Goal: Task Accomplishment & Management: Complete application form

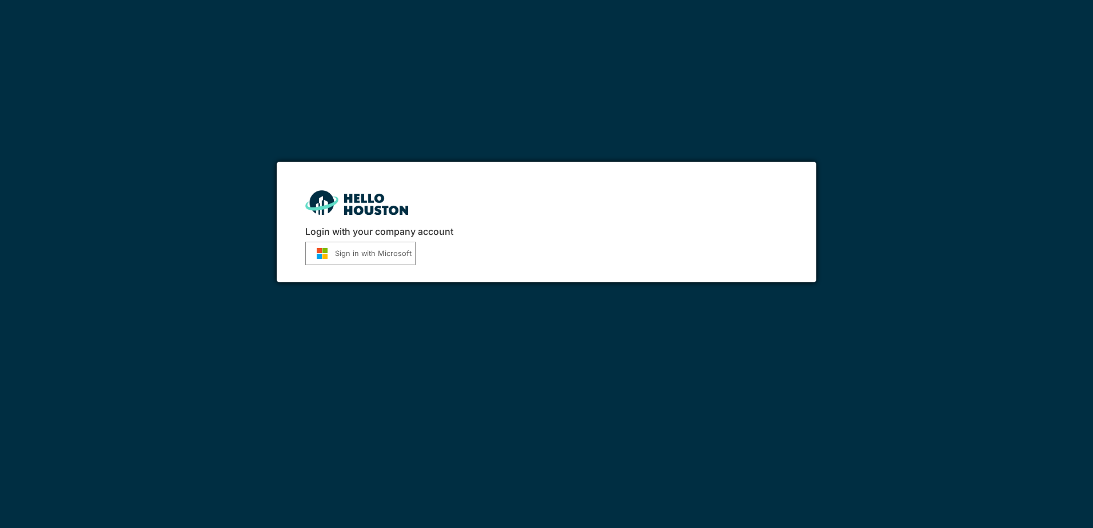
click at [362, 254] on button "Sign in with Microsoft" at bounding box center [360, 253] width 110 height 23
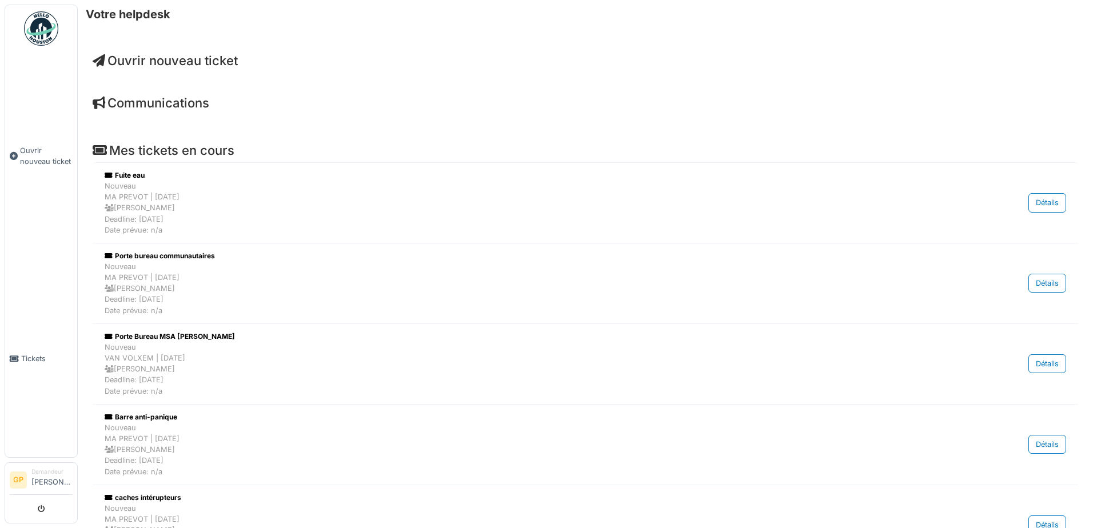
drag, startPoint x: 0, startPoint y: 0, endPoint x: 151, endPoint y: 58, distance: 161.8
click at [151, 58] on span "Ouvrir nouveau ticket" at bounding box center [165, 60] width 145 height 15
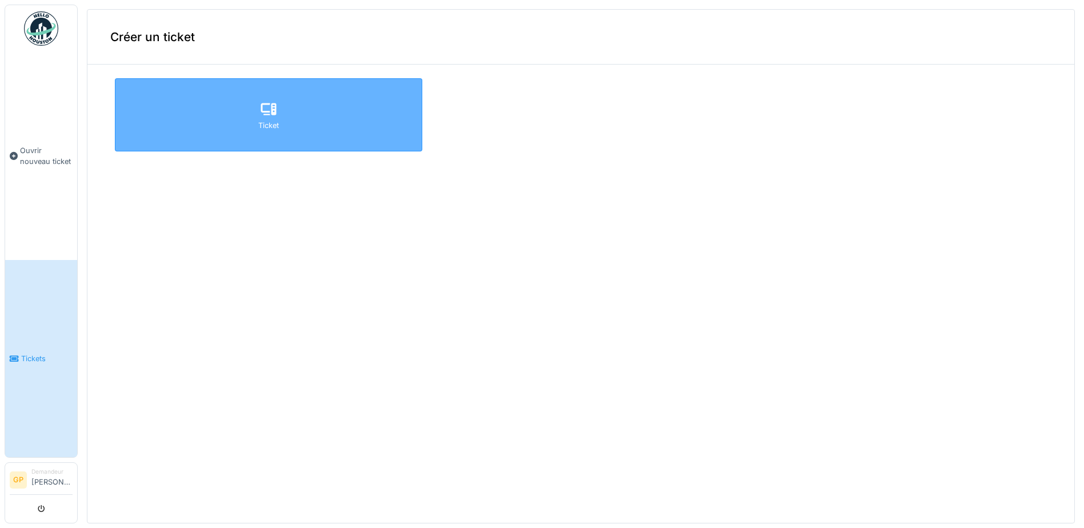
click at [258, 130] on div "Ticket" at bounding box center [268, 125] width 21 height 11
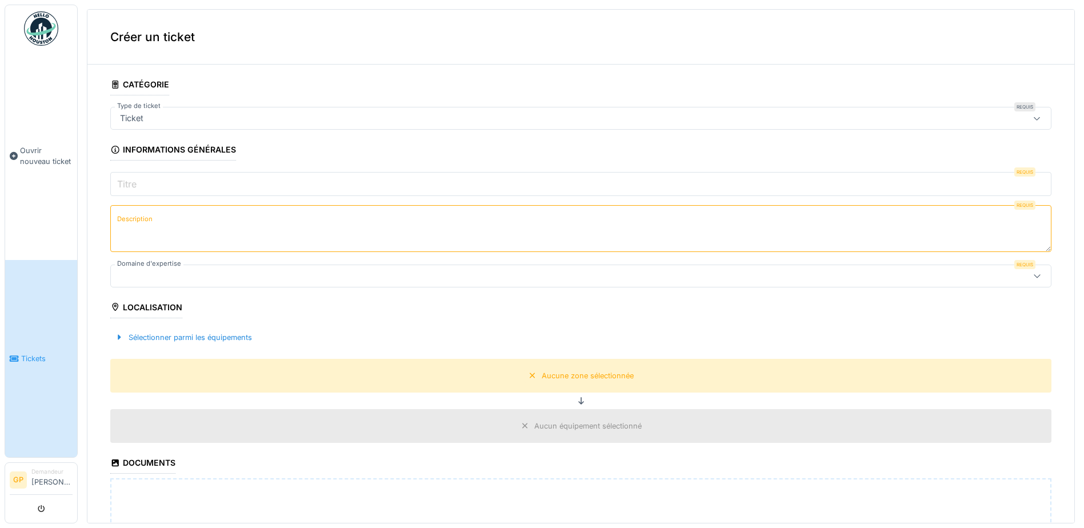
click at [136, 185] on label "Titre" at bounding box center [127, 184] width 24 height 14
click at [136, 185] on input "Titre" at bounding box center [580, 184] width 941 height 24
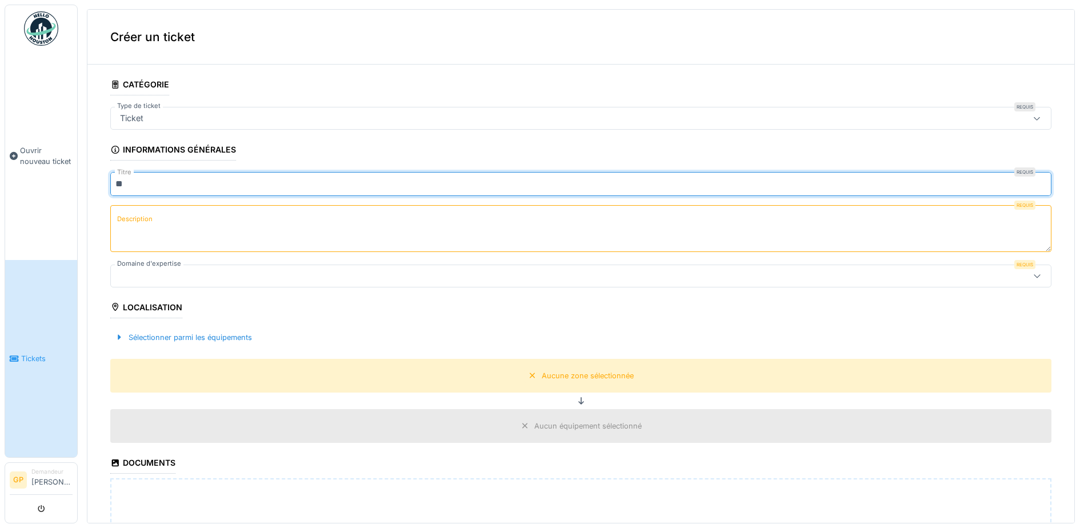
type input "*"
type input "**********"
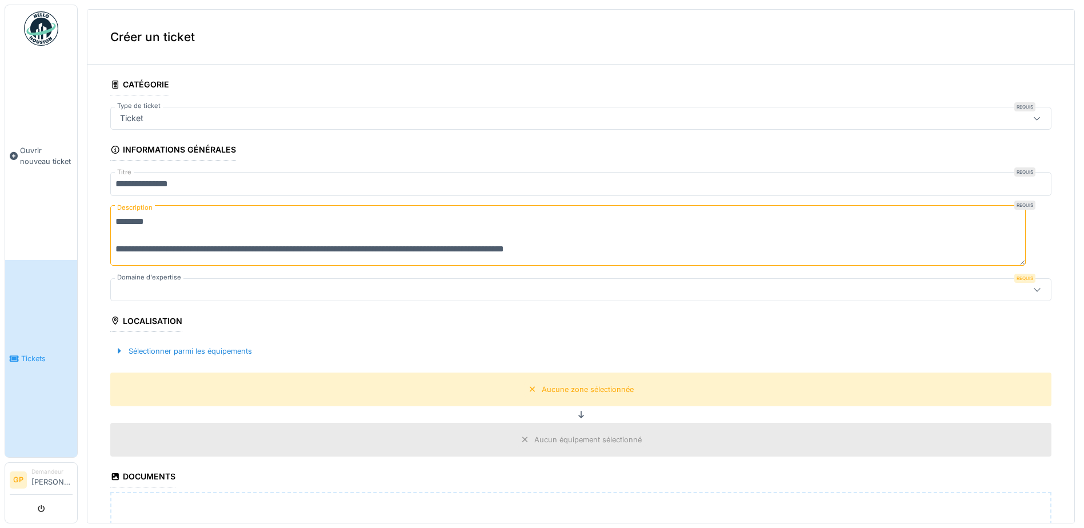
type textarea "**********"
click at [163, 286] on div at bounding box center [529, 289] width 829 height 13
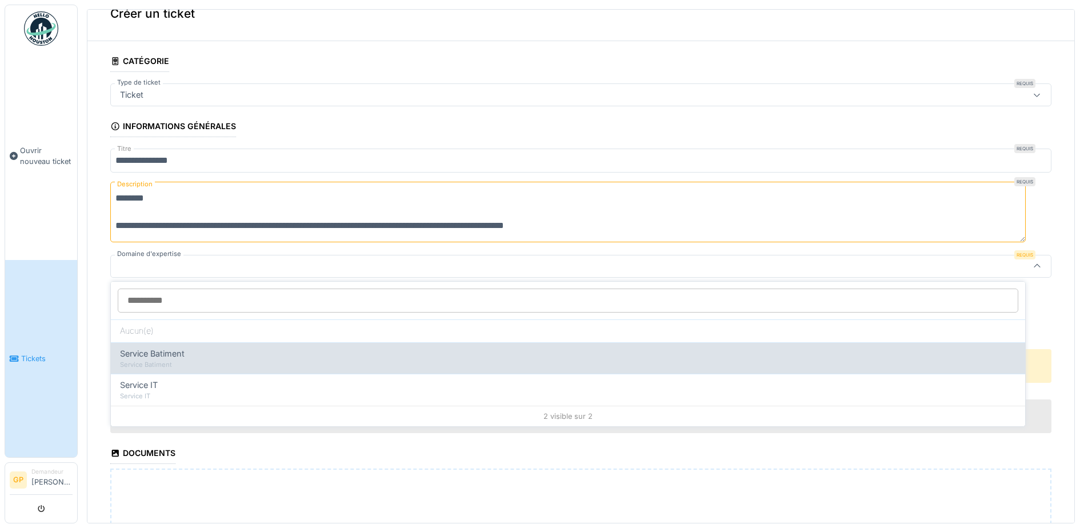
click at [152, 349] on span "Service Batiment" at bounding box center [152, 353] width 65 height 13
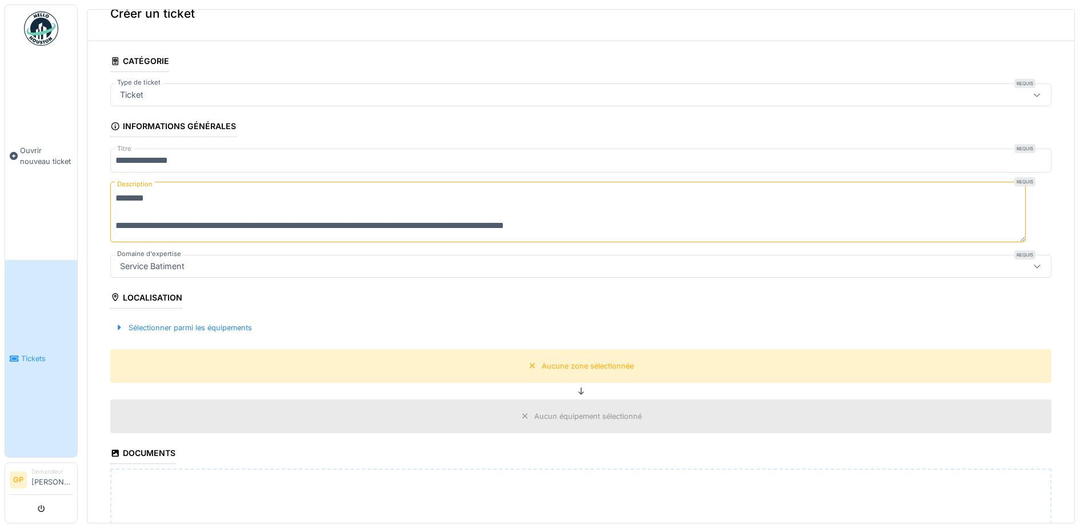
type input "***"
click at [152, 326] on div "Sélectionner parmi les équipements" at bounding box center [183, 327] width 146 height 15
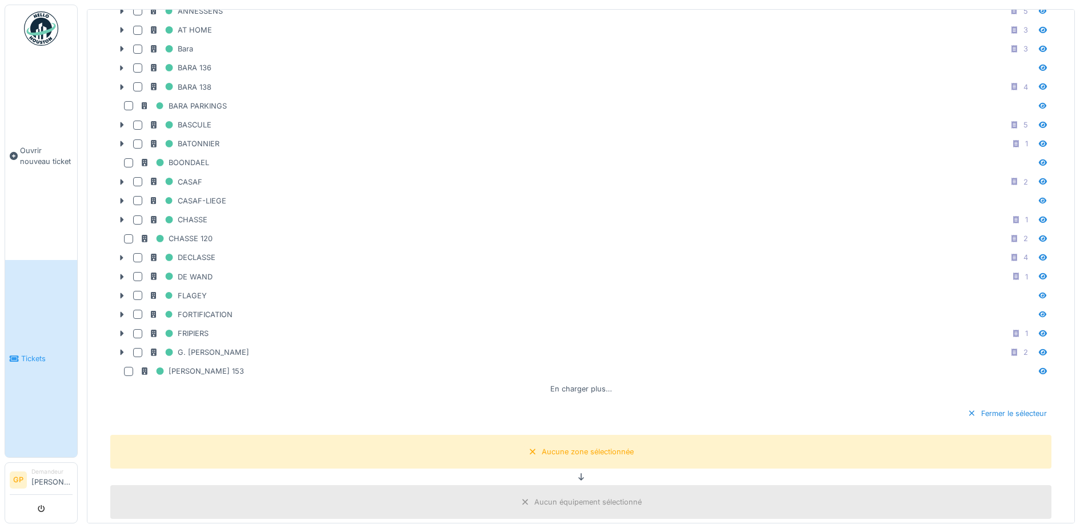
scroll to position [309, 0]
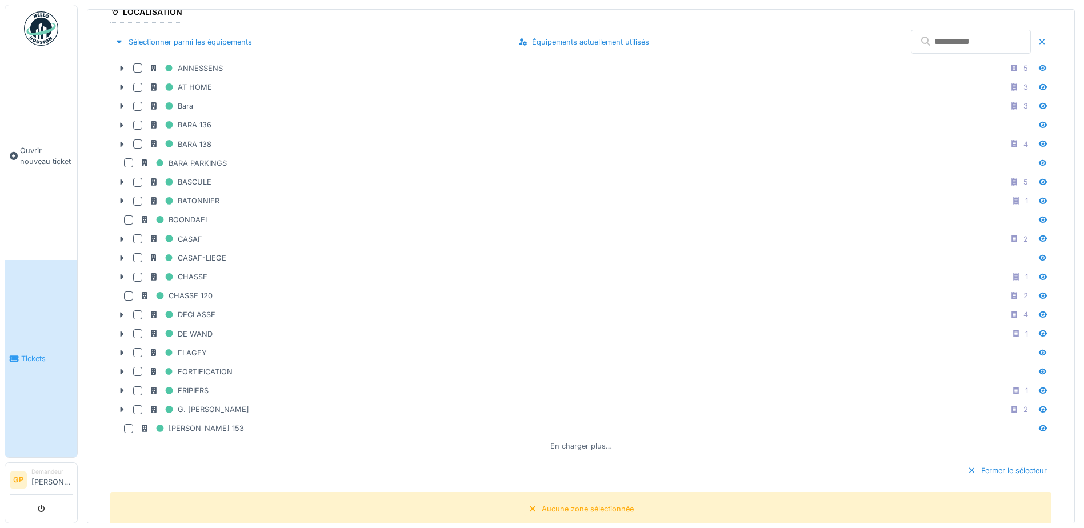
click at [546, 442] on div "En charger plus…" at bounding box center [581, 445] width 71 height 15
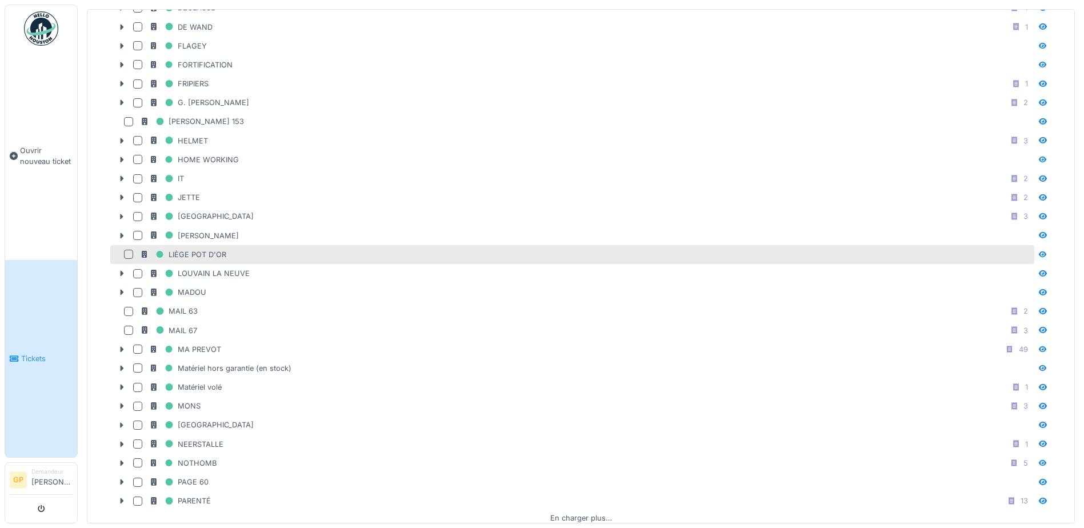
scroll to position [652, 0]
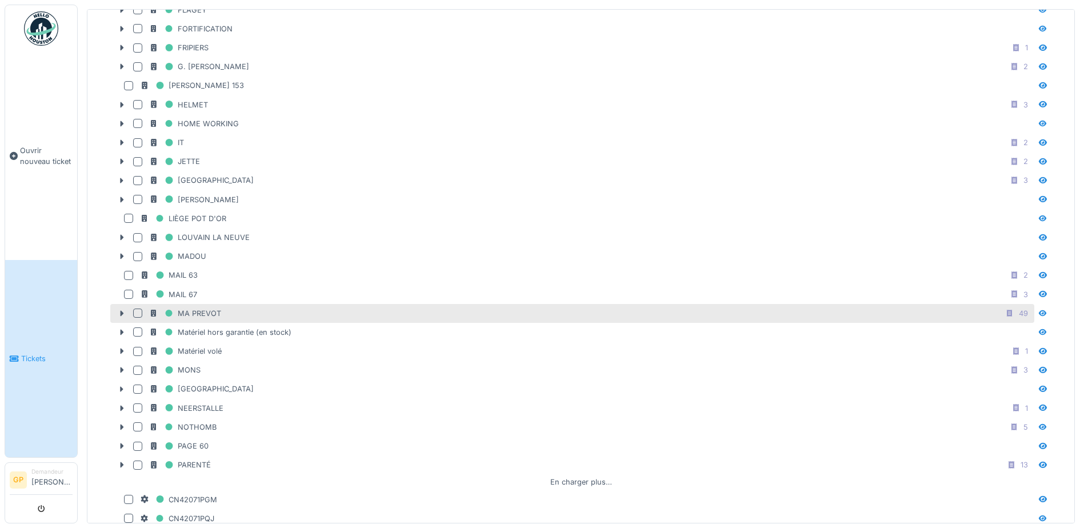
click at [136, 310] on div at bounding box center [137, 313] width 9 height 9
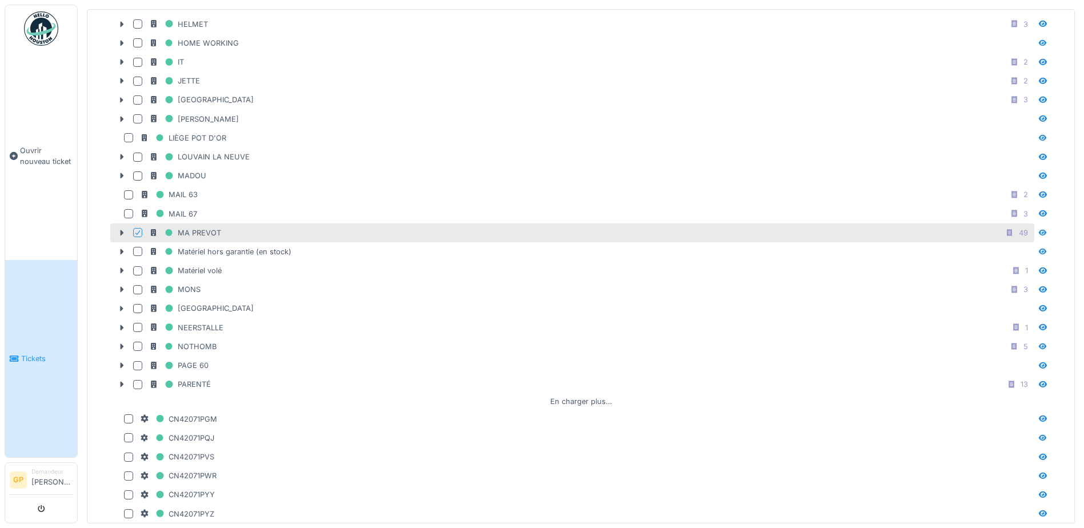
scroll to position [709, 0]
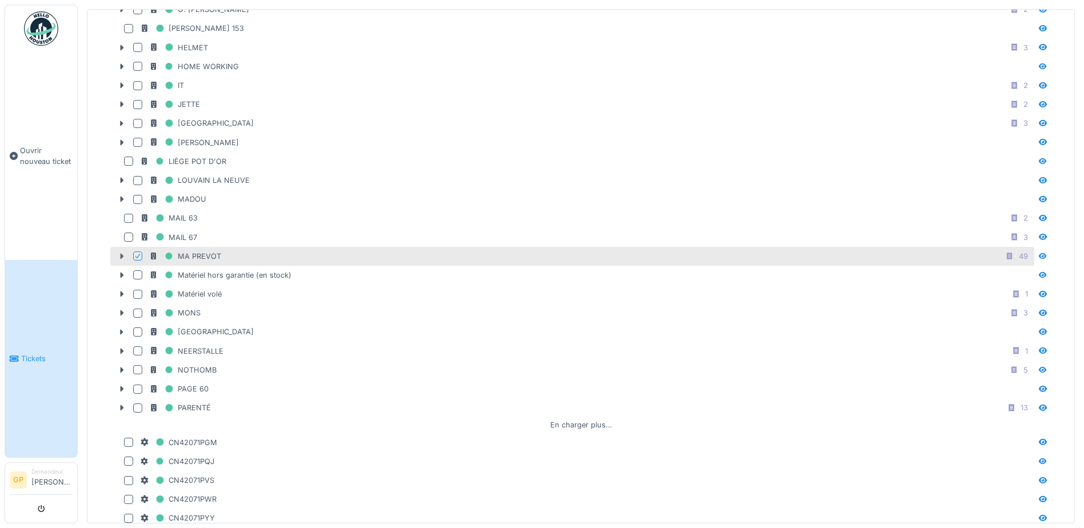
click at [121, 253] on icon at bounding box center [122, 256] width 3 height 6
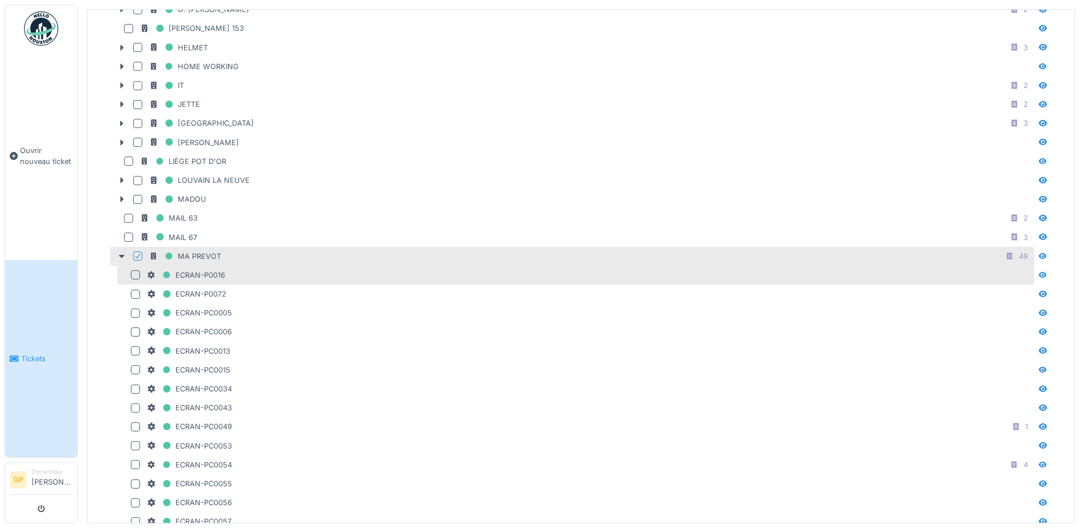
click at [133, 271] on div at bounding box center [135, 274] width 9 height 9
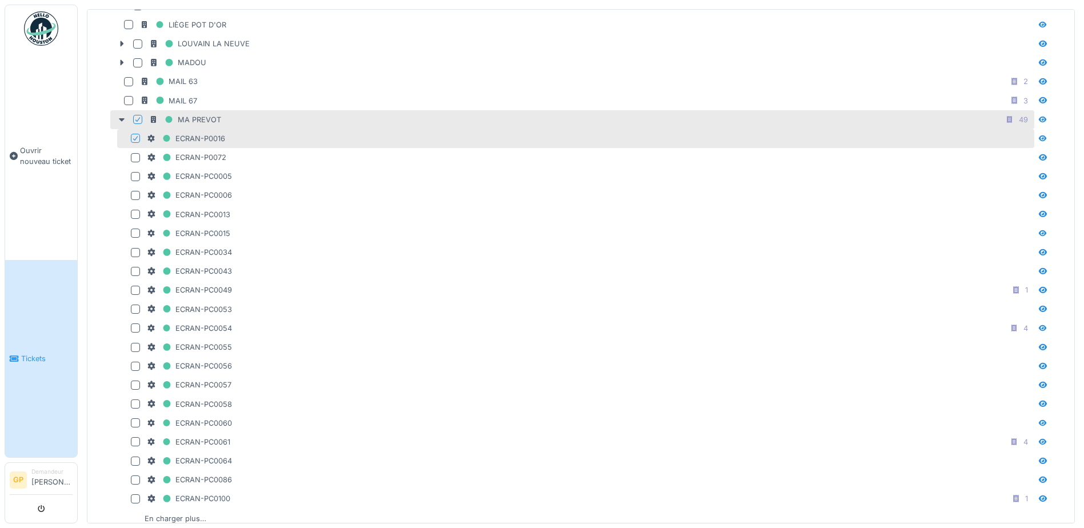
scroll to position [766, 0]
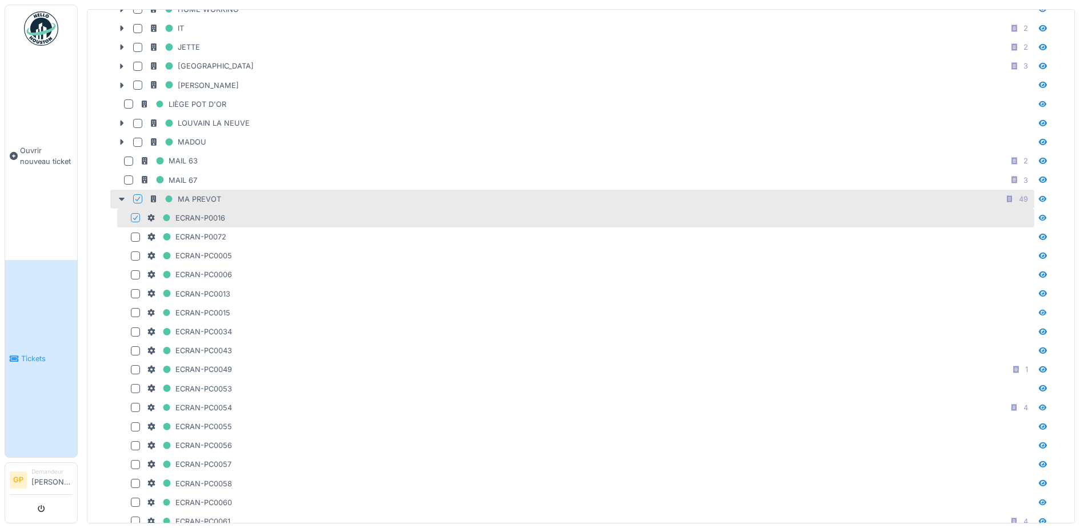
click at [135, 215] on icon at bounding box center [135, 218] width 7 height 6
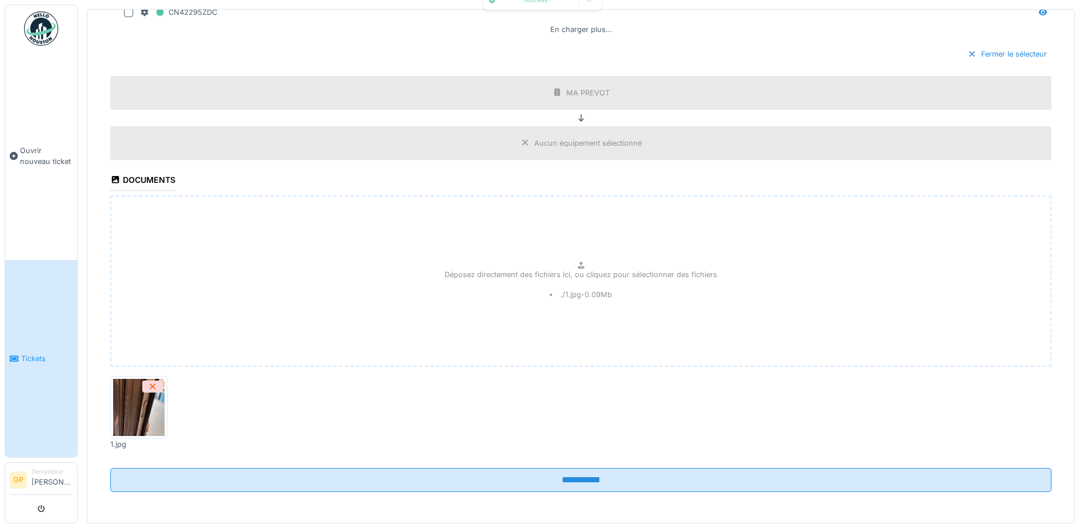
scroll to position [1900, 0]
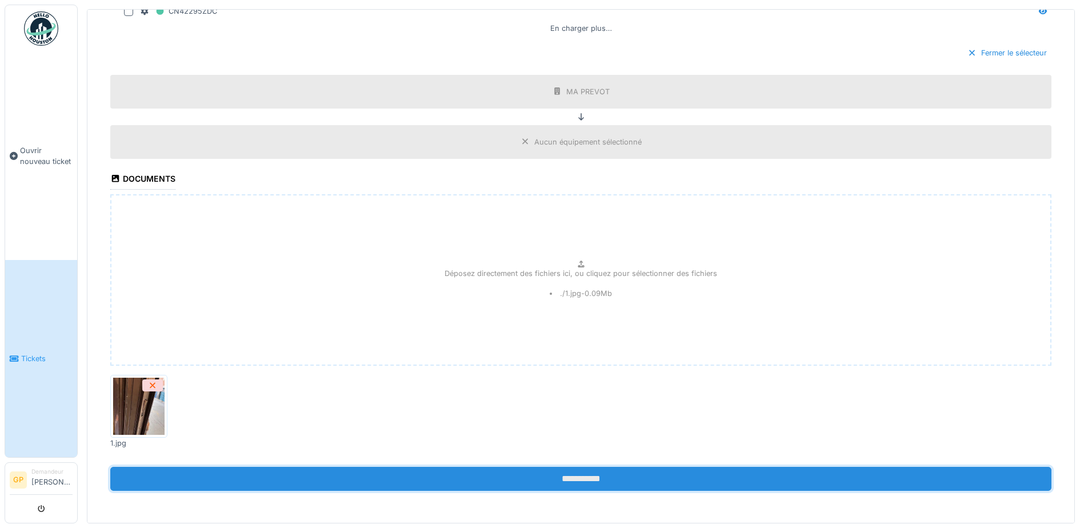
click at [566, 476] on input "**********" at bounding box center [580, 479] width 941 height 24
